Goal: Transaction & Acquisition: Purchase product/service

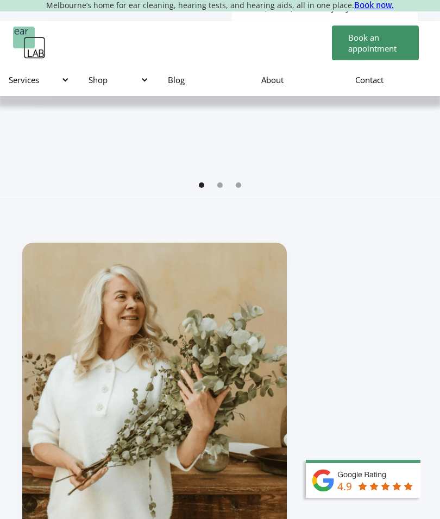
scroll to position [739, 0]
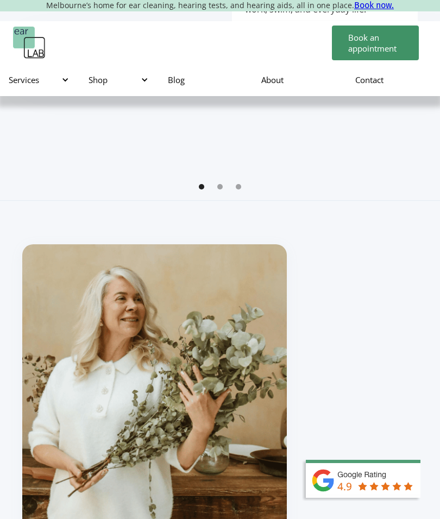
click at [142, 78] on div at bounding box center [145, 80] width 8 height 8
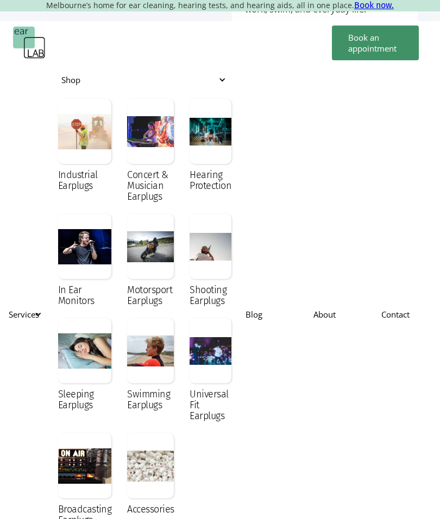
click at [149, 149] on div at bounding box center [150, 131] width 47 height 65
click at [212, 134] on div at bounding box center [210, 131] width 42 height 65
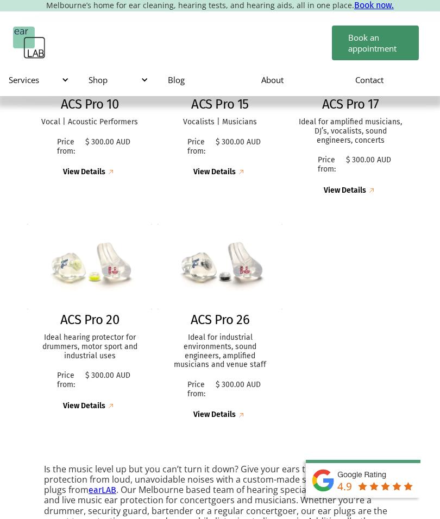
scroll to position [303, 0]
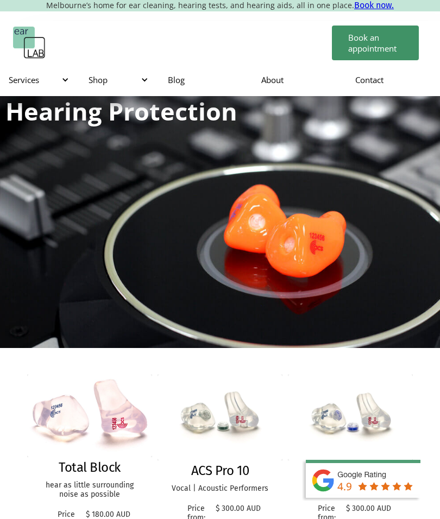
click at [145, 78] on div at bounding box center [145, 80] width 8 height 8
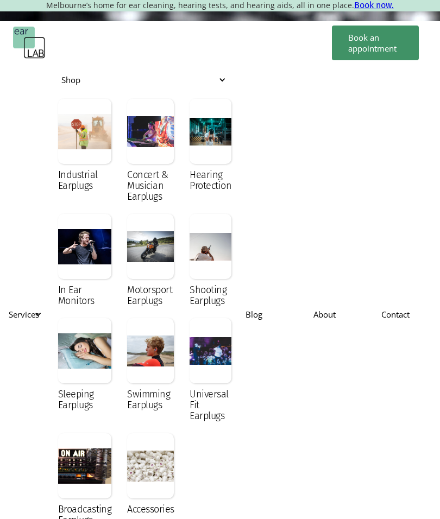
scroll to position [71, 0]
click at [148, 464] on div at bounding box center [150, 465] width 47 height 65
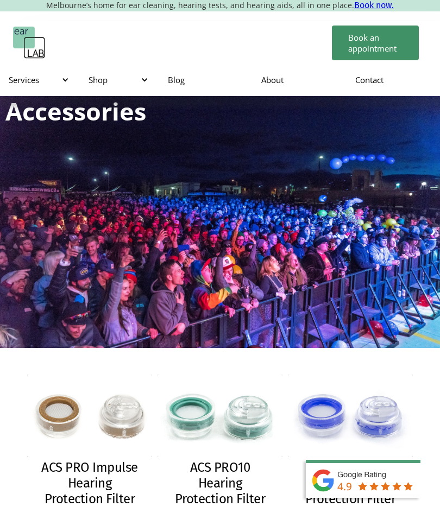
click at [138, 78] on div "Shop" at bounding box center [117, 79] width 58 height 11
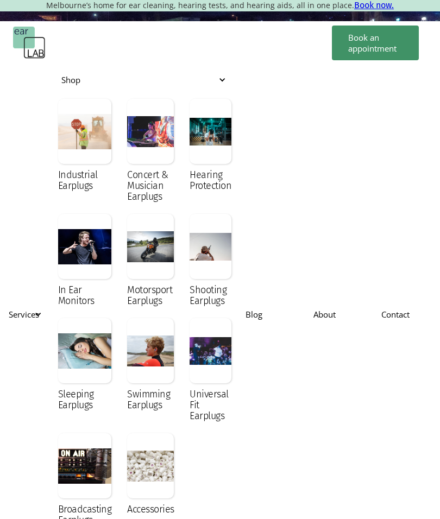
scroll to position [162, 0]
click at [137, 172] on div "Concert & Musician Earplugs" at bounding box center [150, 185] width 47 height 33
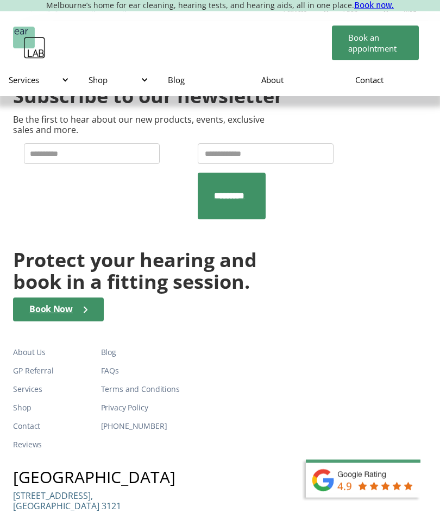
scroll to position [1791, 0]
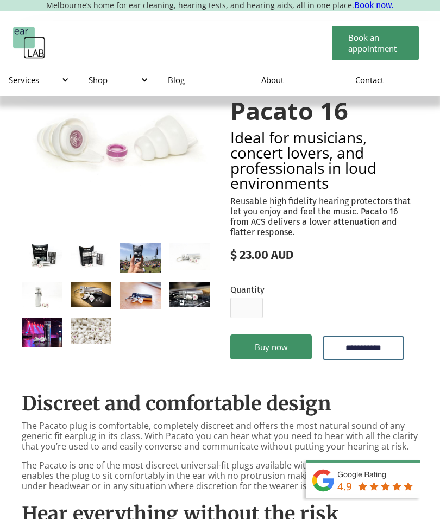
click at [278, 343] on link "Buy now" at bounding box center [270, 346] width 81 height 25
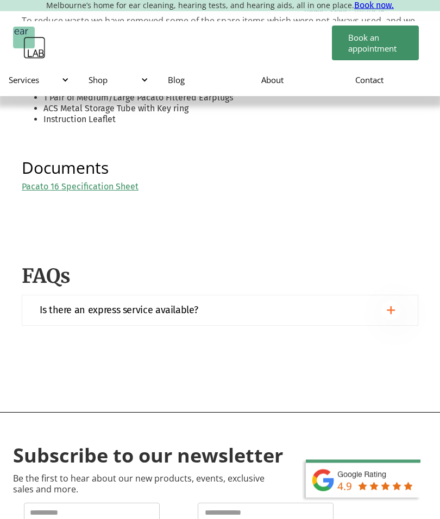
scroll to position [1020, 0]
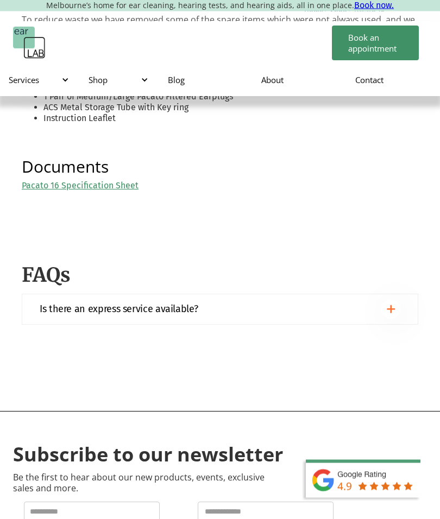
click at [56, 181] on link "Pacato 16 Specification Sheet" at bounding box center [80, 186] width 117 height 10
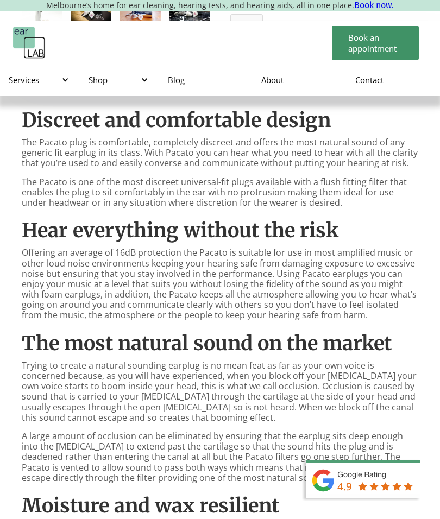
scroll to position [203, 0]
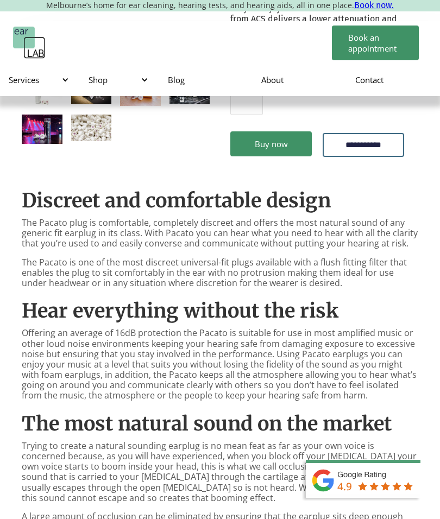
click at [141, 76] on div at bounding box center [145, 80] width 8 height 8
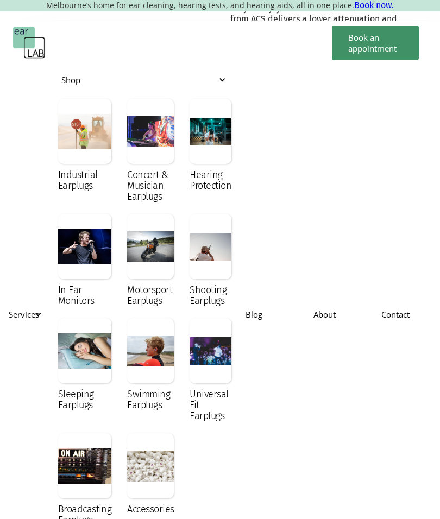
click at [144, 136] on div at bounding box center [150, 131] width 47 height 65
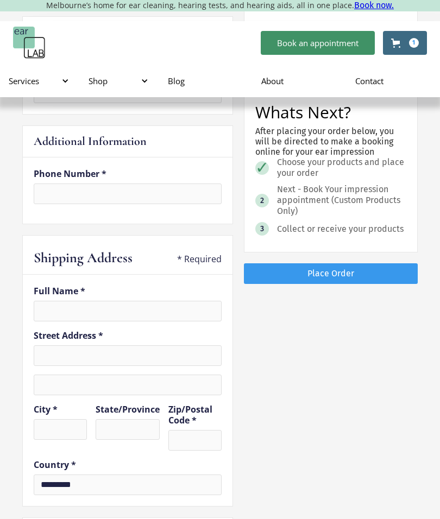
scroll to position [218, 0]
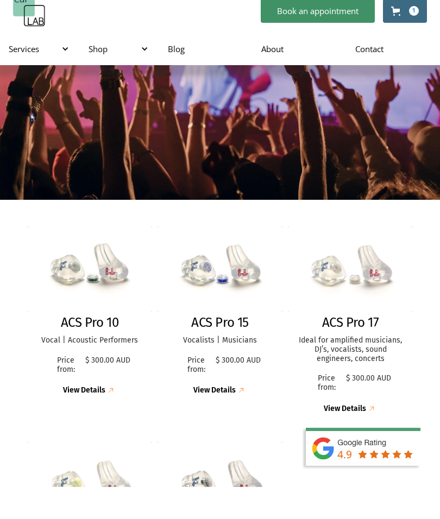
scroll to position [118, 0]
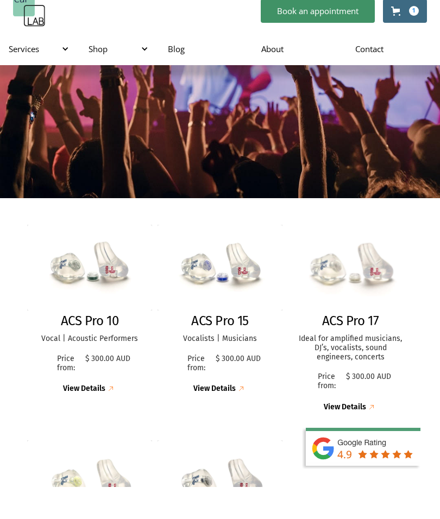
click at [359, 283] on img at bounding box center [350, 300] width 129 height 88
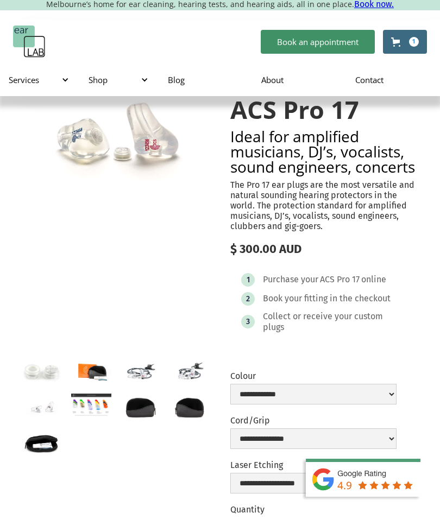
click at [131, 135] on img "open lightbox" at bounding box center [116, 139] width 188 height 129
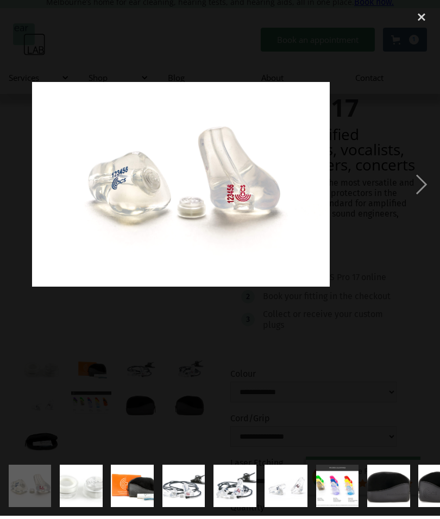
click at [421, 11] on div "close lightbox" at bounding box center [421, 21] width 37 height 24
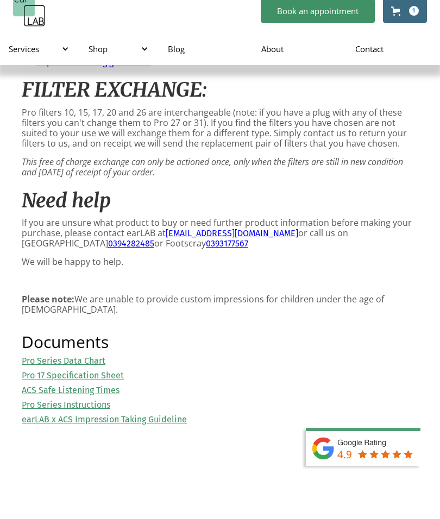
scroll to position [1283, 0]
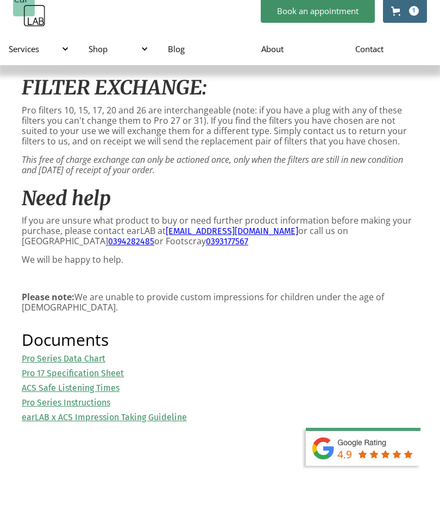
click at [35, 385] on link "Pro Series Data Chart" at bounding box center [64, 390] width 84 height 10
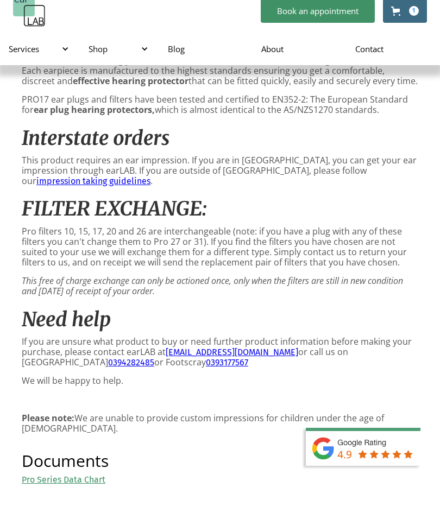
scroll to position [1162, 0]
